Goal: Transaction & Acquisition: Purchase product/service

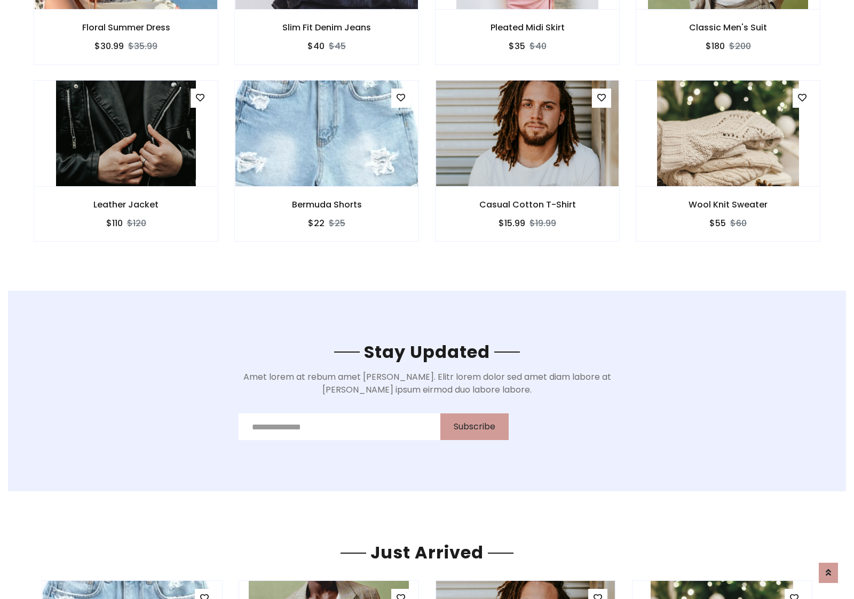
scroll to position [1608, 0]
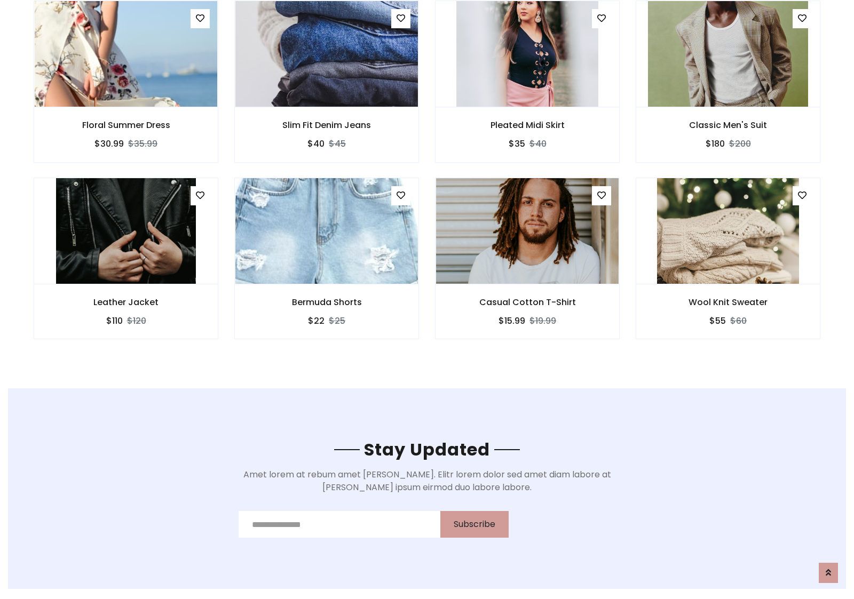
click at [427, 181] on div "Casual Cotton T-Shirt $15.99 $19.99" at bounding box center [527, 266] width 201 height 177
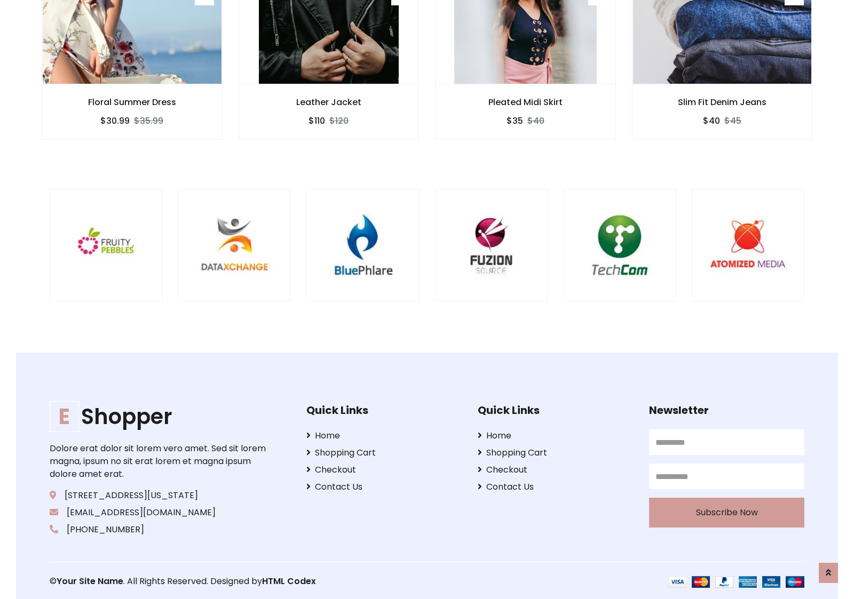
scroll to position [2032, 0]
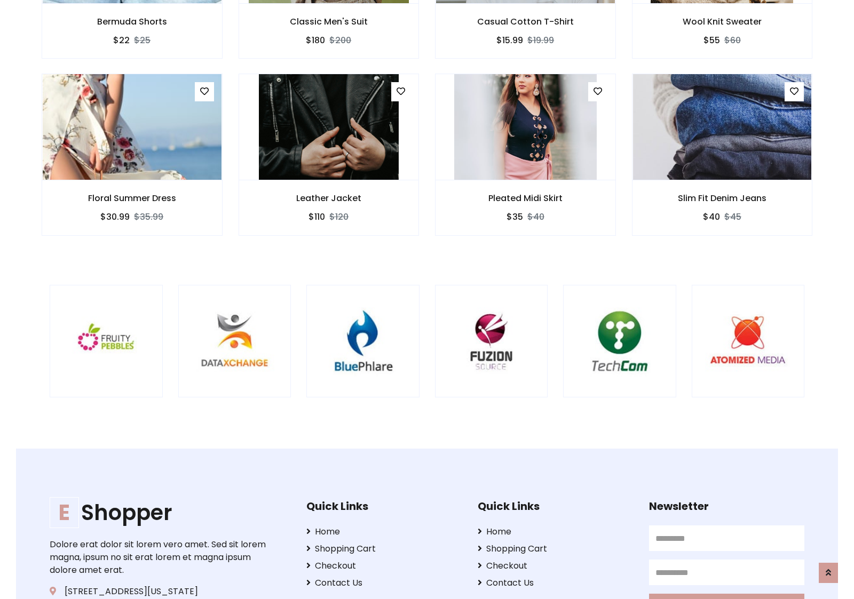
click at [427, 299] on div at bounding box center [563, 341] width 2568 height 113
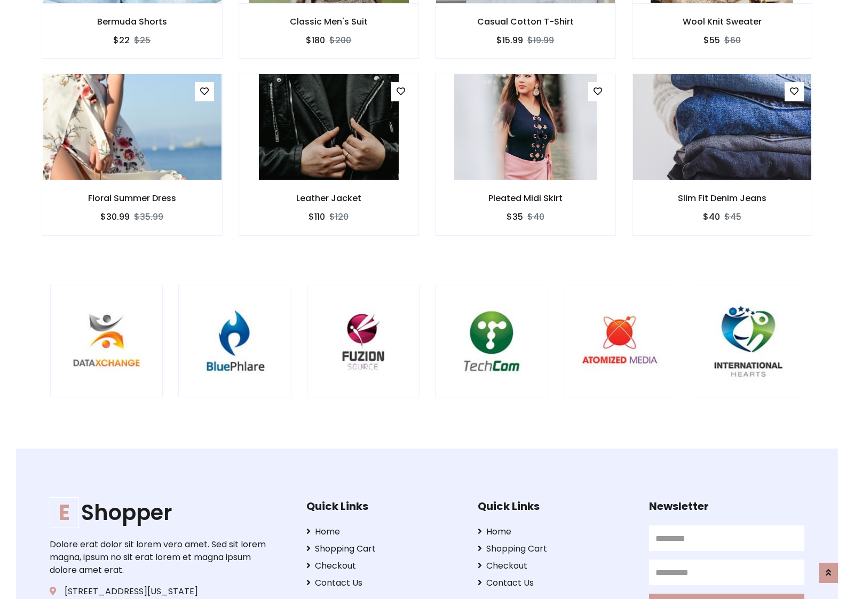
click at [427, 299] on div at bounding box center [435, 341] width 2568 height 113
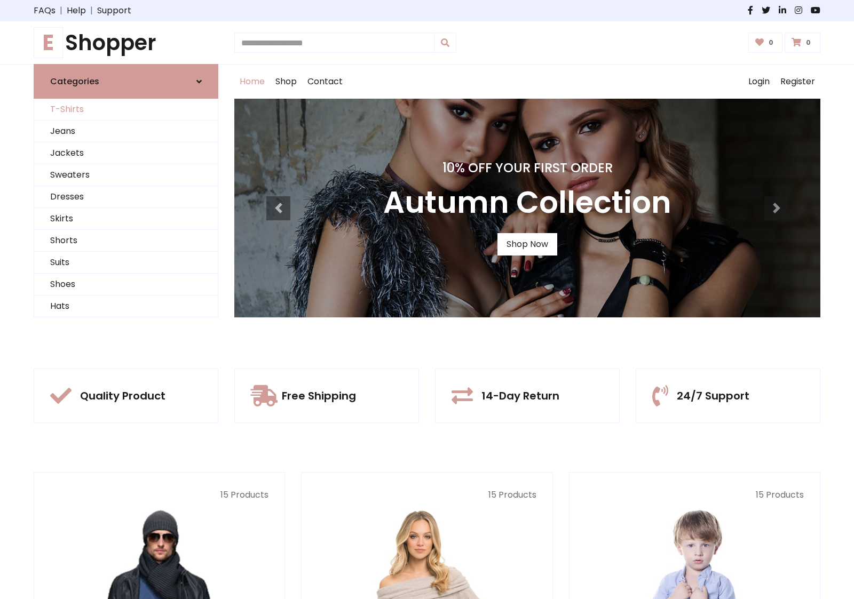
click at [126, 109] on link "T-Shirts" at bounding box center [126, 110] width 184 height 22
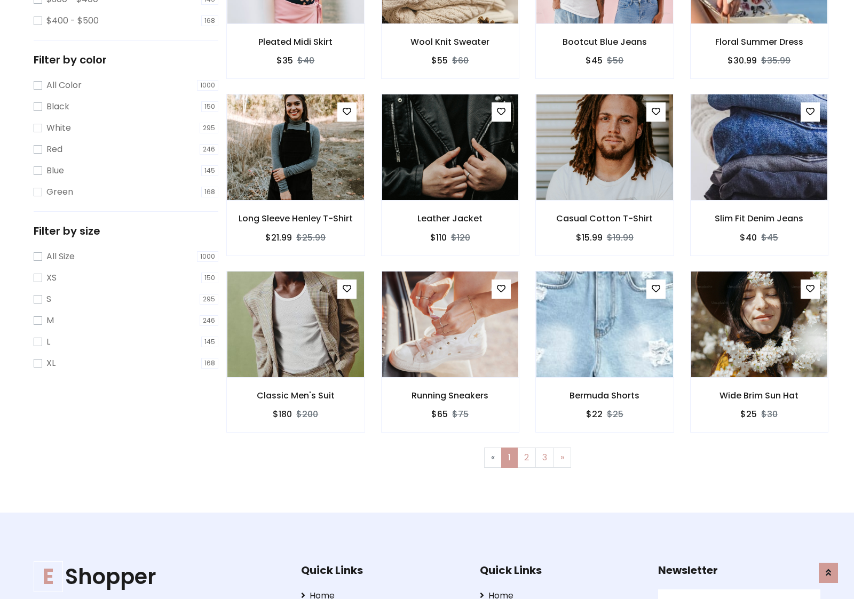
scroll to position [428, 0]
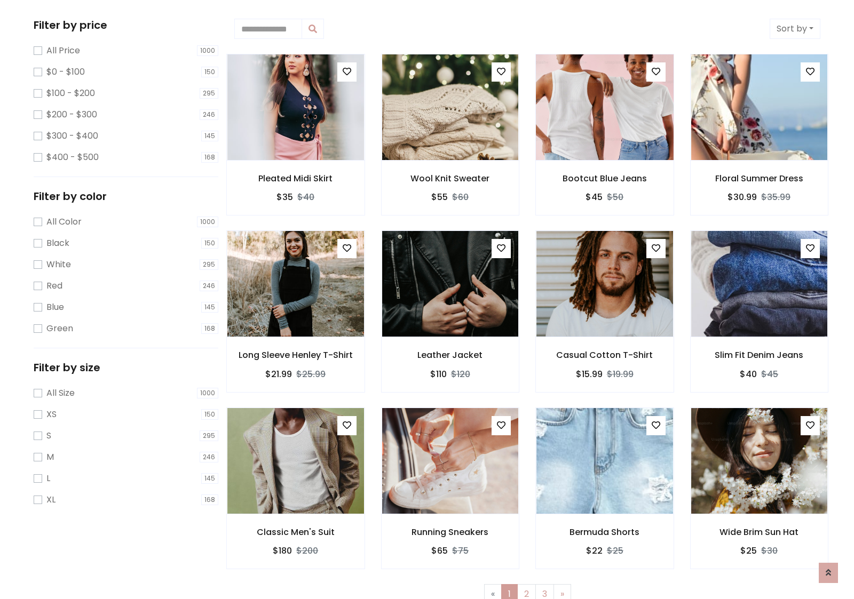
scroll to position [0, 0]
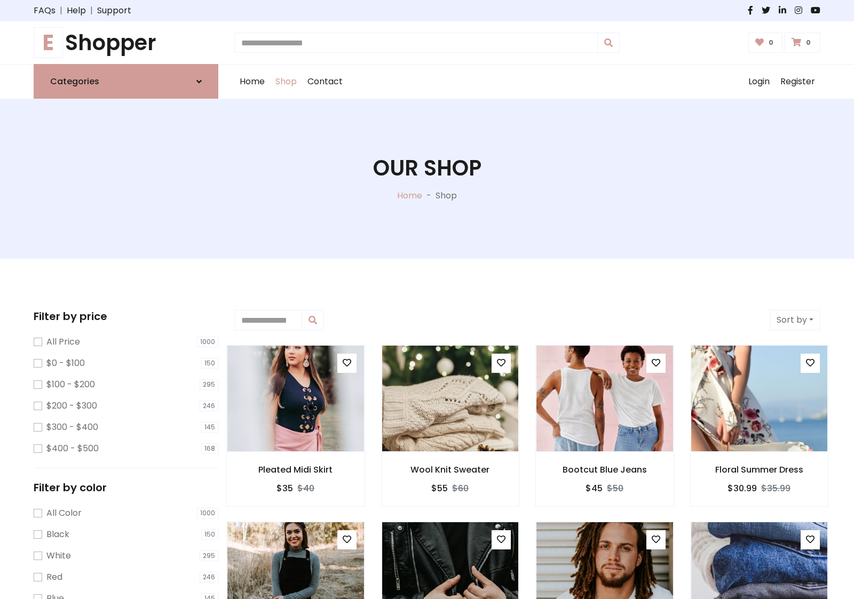
click at [126, 43] on h1 "E Shopper" at bounding box center [126, 43] width 185 height 26
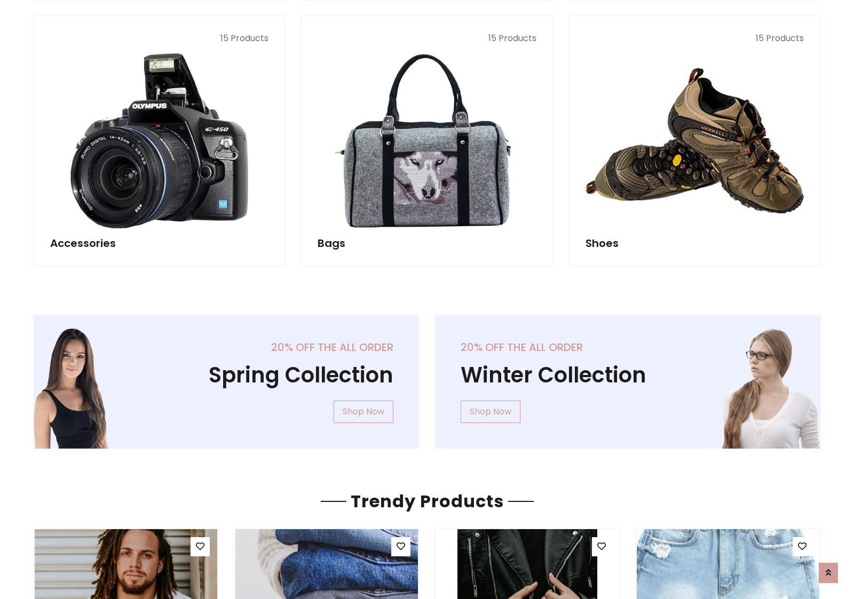
scroll to position [1037, 0]
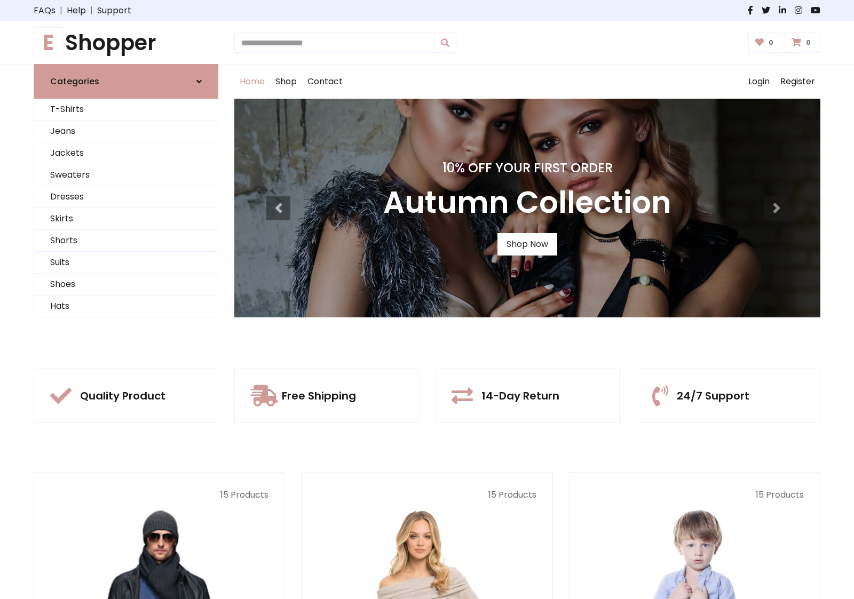
scroll to position [350, 0]
